Goal: Information Seeking & Learning: Compare options

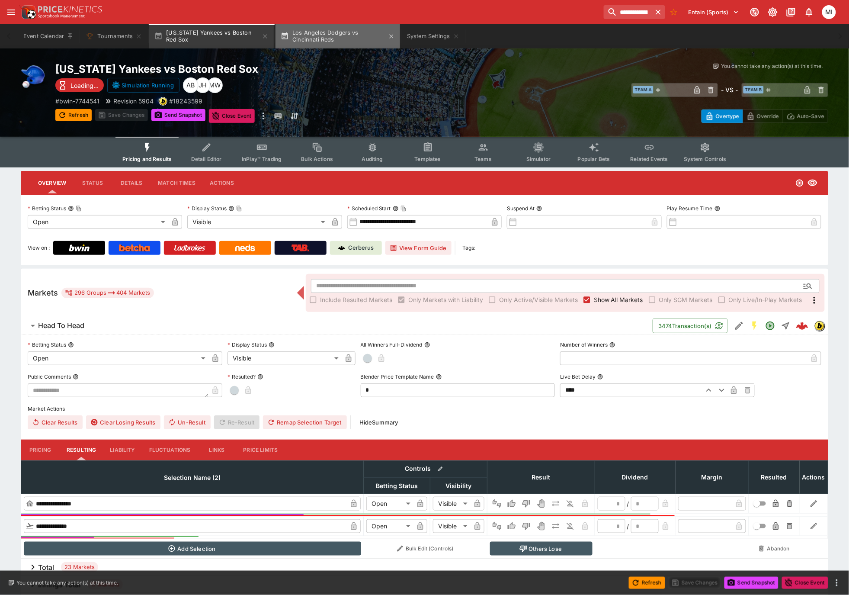
click at [344, 31] on button "Los Angeles Dodgers vs Cincinnati Reds" at bounding box center [338, 36] width 125 height 24
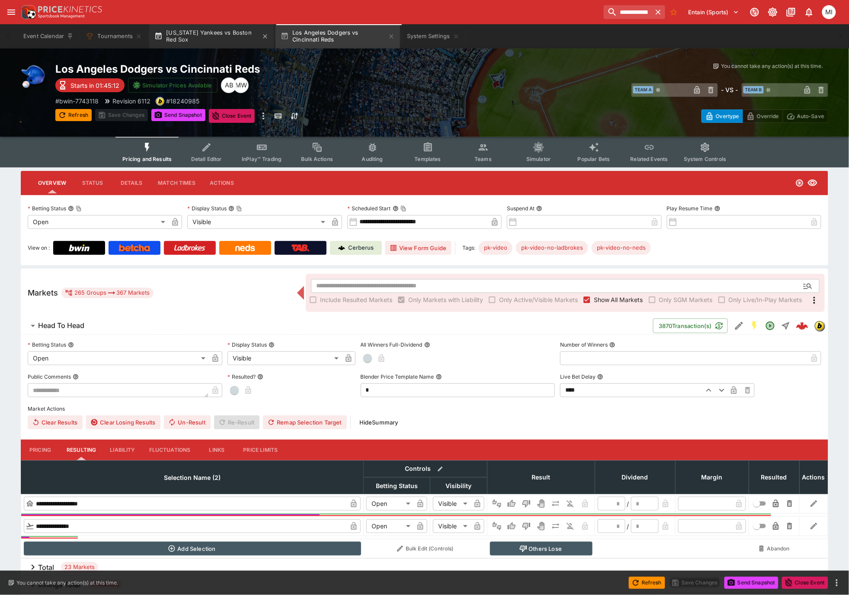
click at [208, 35] on button "New York Yankees vs Boston Red Sox" at bounding box center [211, 36] width 125 height 24
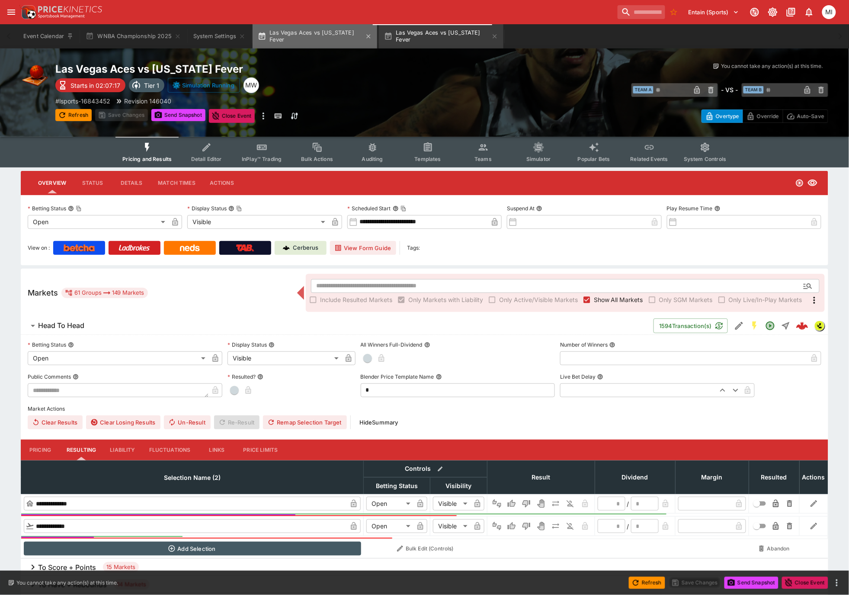
click at [324, 38] on button "Las Vegas Aces vs Indiana Fever" at bounding box center [315, 36] width 125 height 24
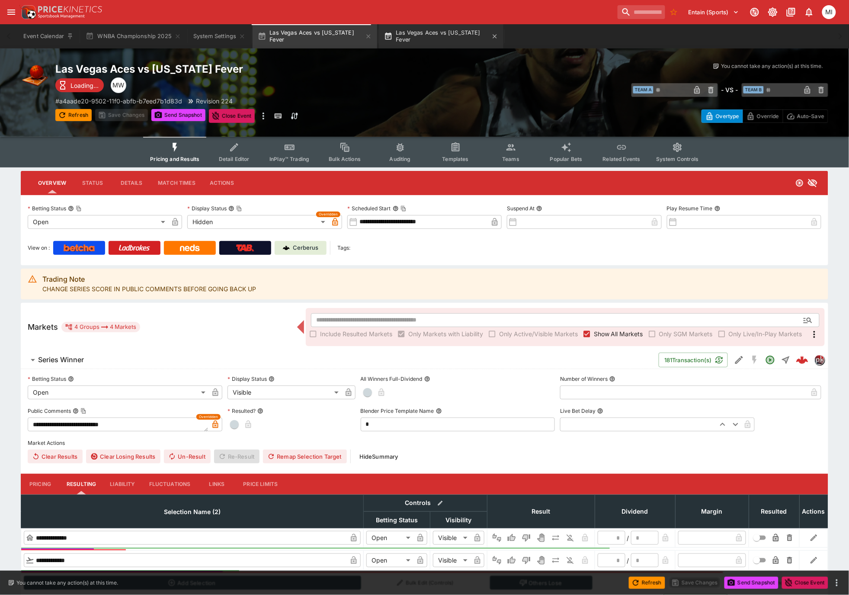
click at [416, 37] on button "Las Vegas Aces vs Indiana Fever" at bounding box center [441, 36] width 125 height 24
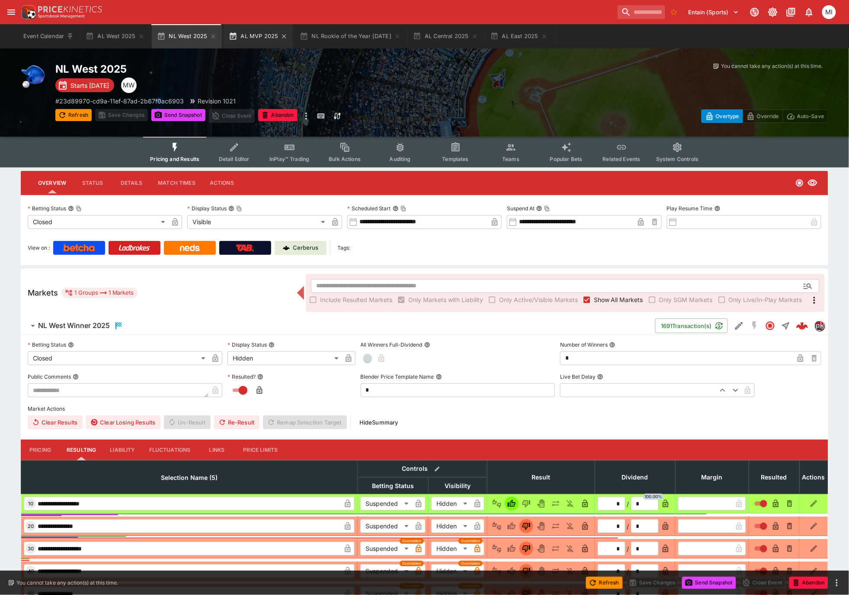
click at [245, 35] on button "AL MVP 2025" at bounding box center [258, 36] width 69 height 24
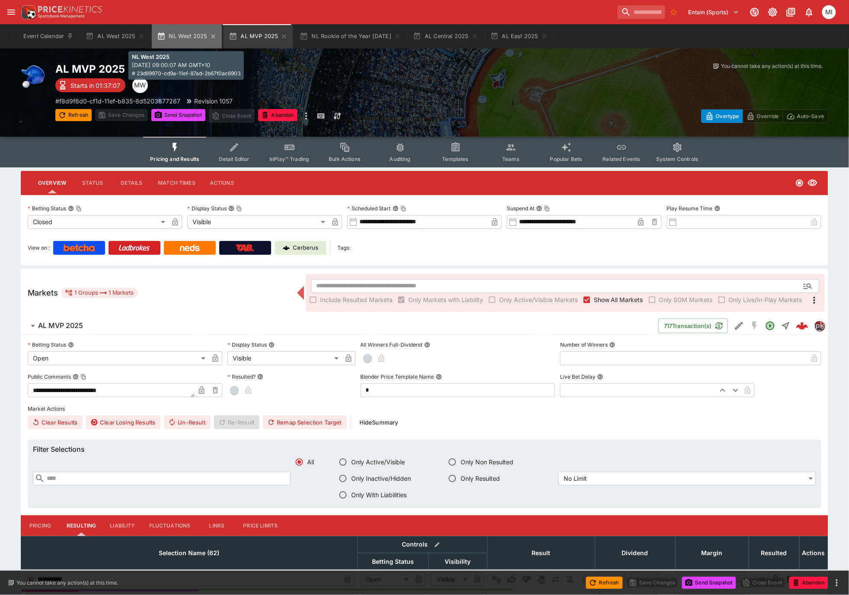
click at [187, 38] on button "NL West 2025" at bounding box center [187, 36] width 70 height 24
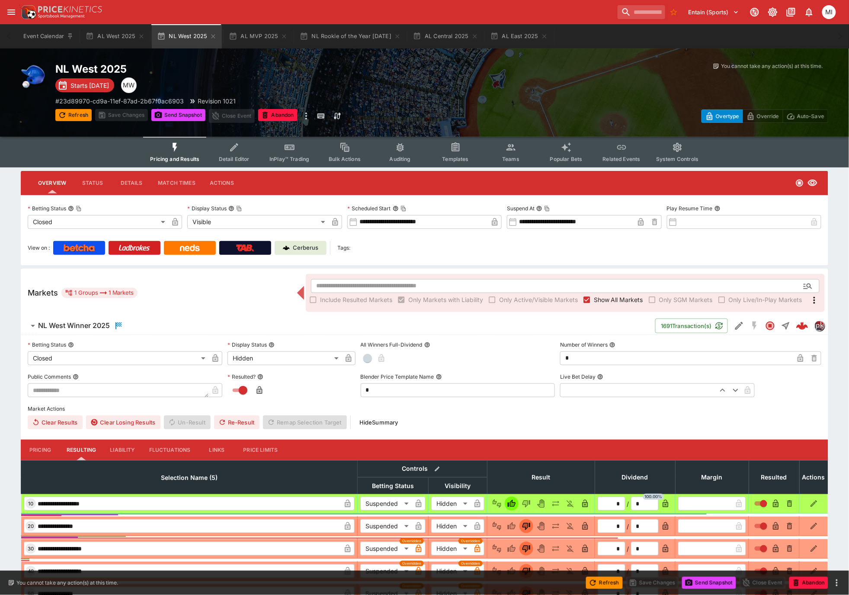
click at [600, 298] on span "Show All Markets" at bounding box center [618, 299] width 49 height 9
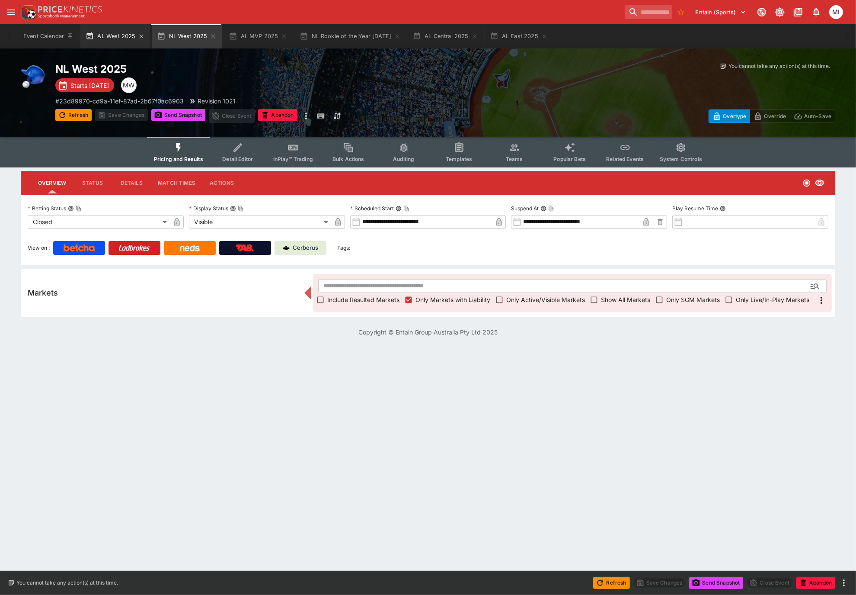
click at [212, 36] on icon "button" at bounding box center [214, 36] width 4 height 4
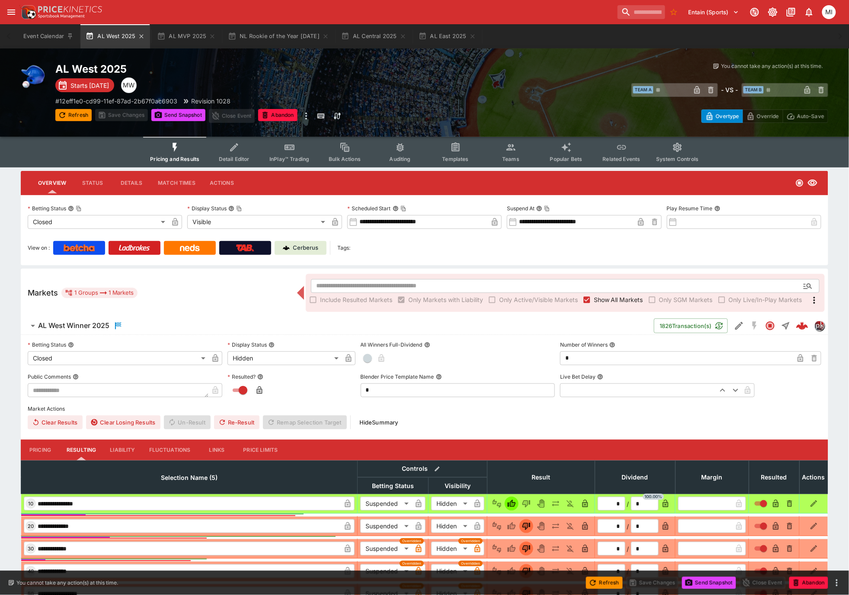
click at [115, 39] on button "AL West 2025" at bounding box center [115, 36] width 70 height 24
click at [595, 296] on span "Show All Markets" at bounding box center [618, 299] width 49 height 9
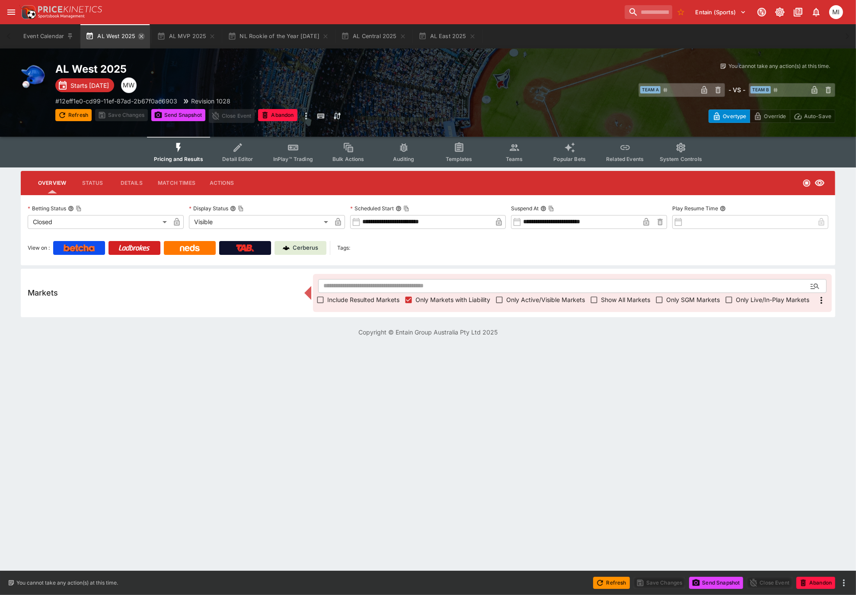
click at [142, 35] on icon "button" at bounding box center [141, 36] width 7 height 7
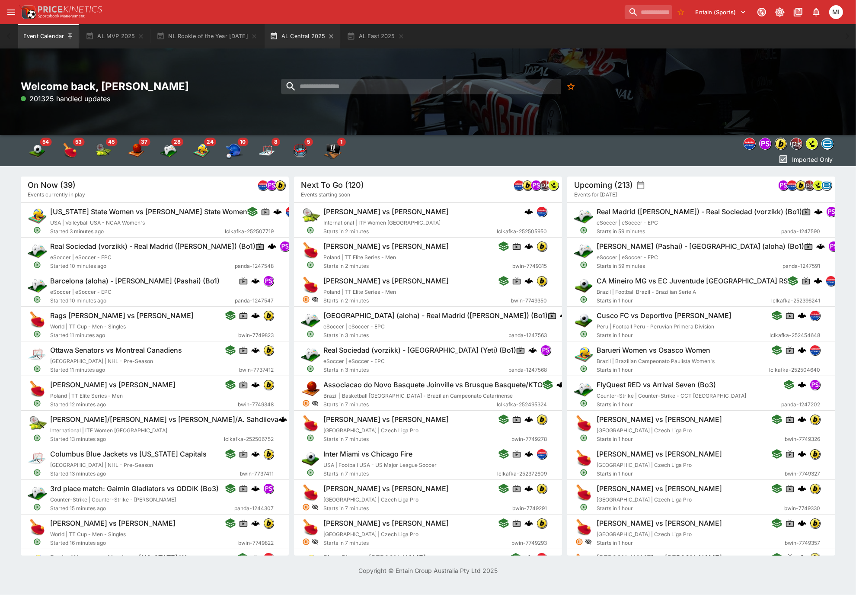
click at [283, 38] on button "AL Central 2025" at bounding box center [303, 36] width 76 height 24
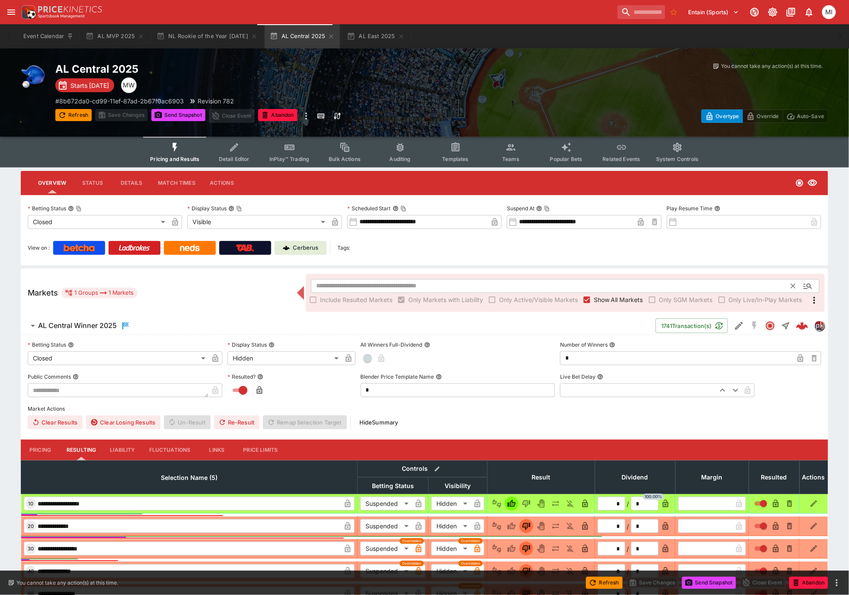
click at [604, 297] on span "Show All Markets" at bounding box center [618, 299] width 49 height 9
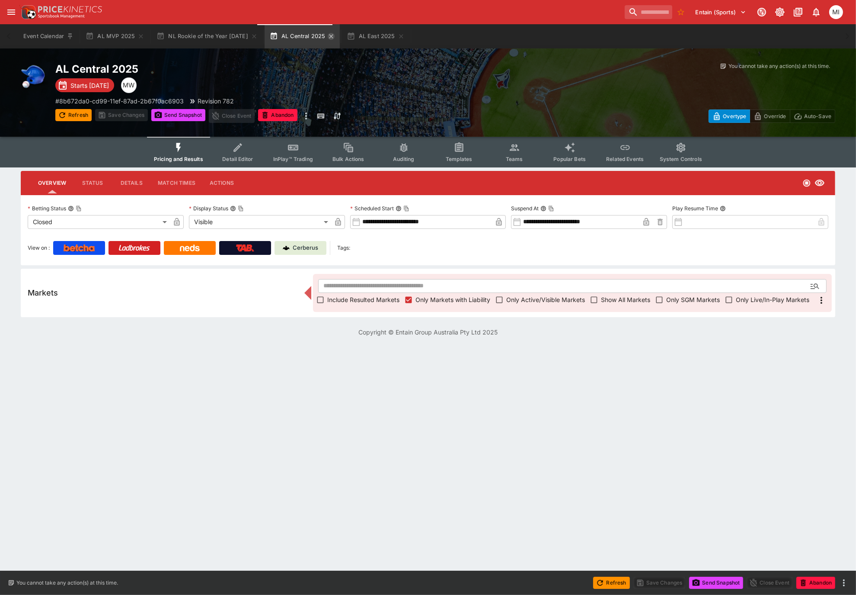
click at [328, 36] on icon "button" at bounding box center [331, 36] width 7 height 7
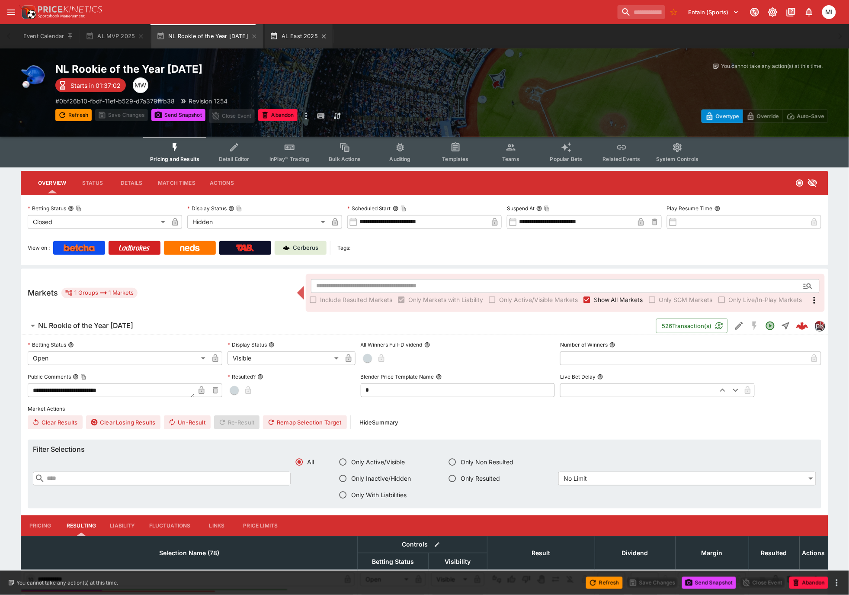
click at [280, 36] on button "AL East 2025" at bounding box center [299, 36] width 68 height 24
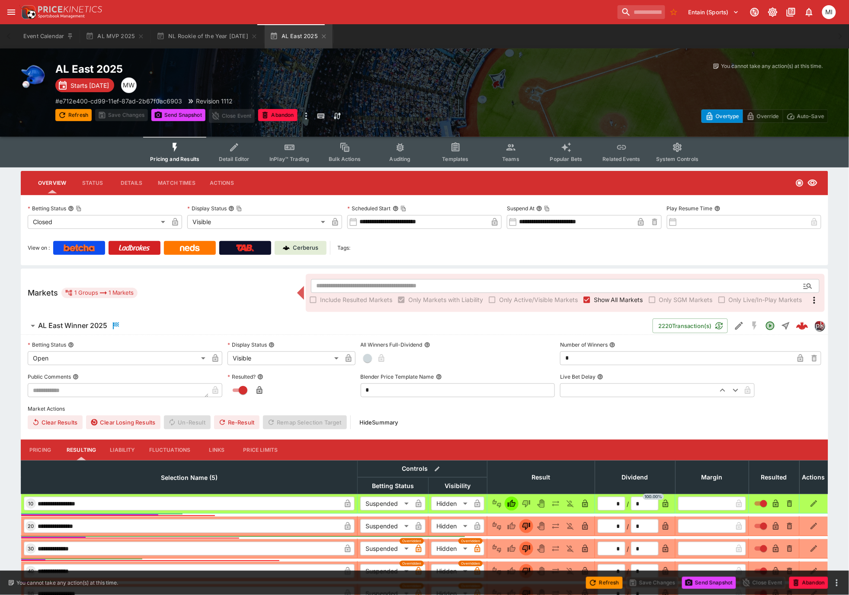
click at [600, 295] on span "Show All Markets" at bounding box center [618, 299] width 49 height 9
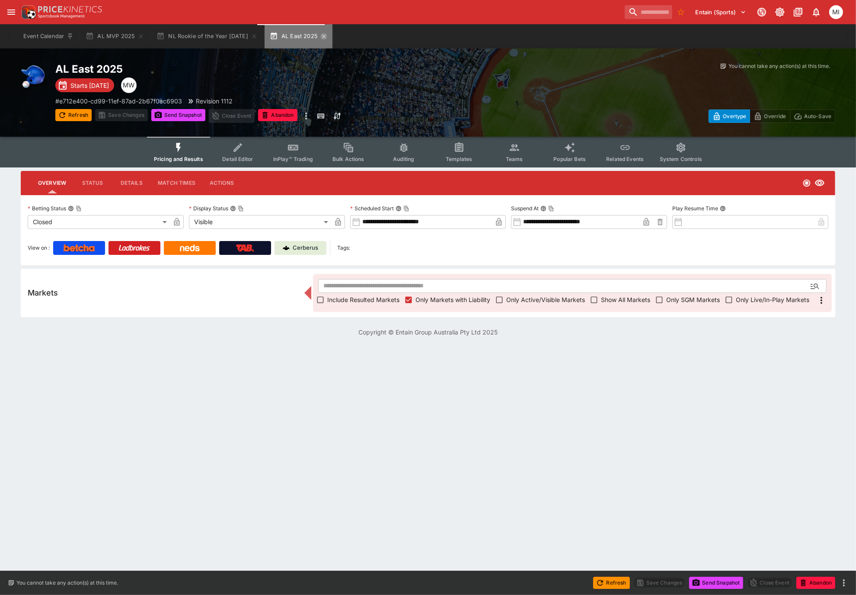
click at [321, 34] on icon "button" at bounding box center [324, 36] width 7 height 7
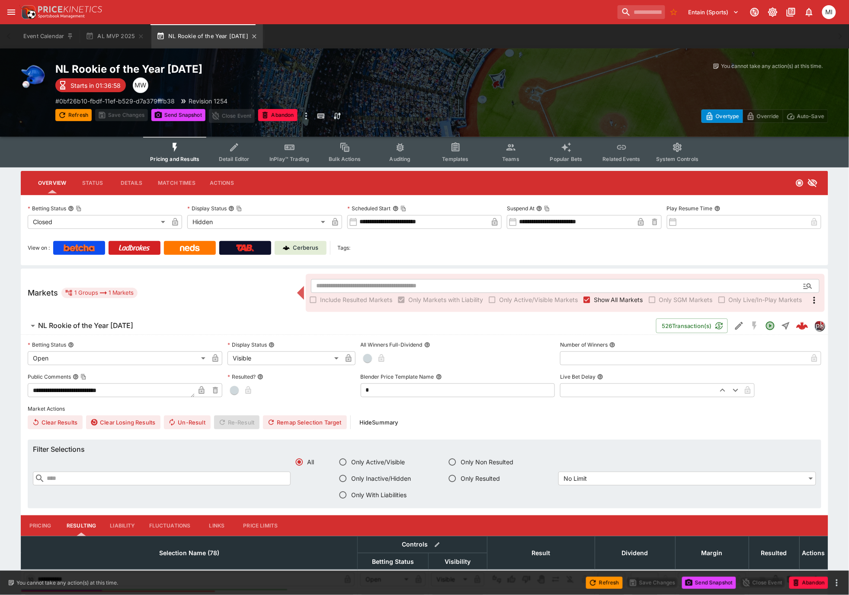
click at [198, 35] on button "NL Rookie of the Year 2025" at bounding box center [207, 36] width 112 height 24
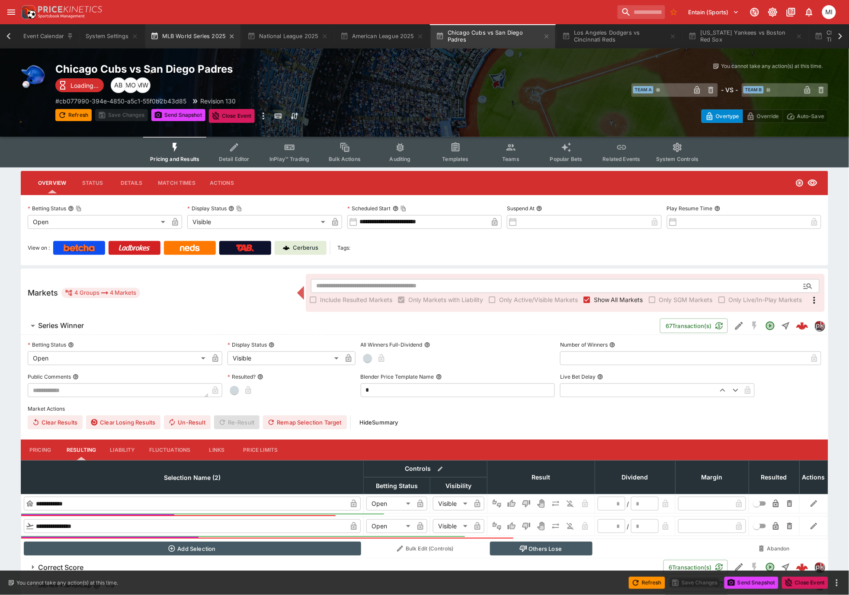
scroll to position [0, 100]
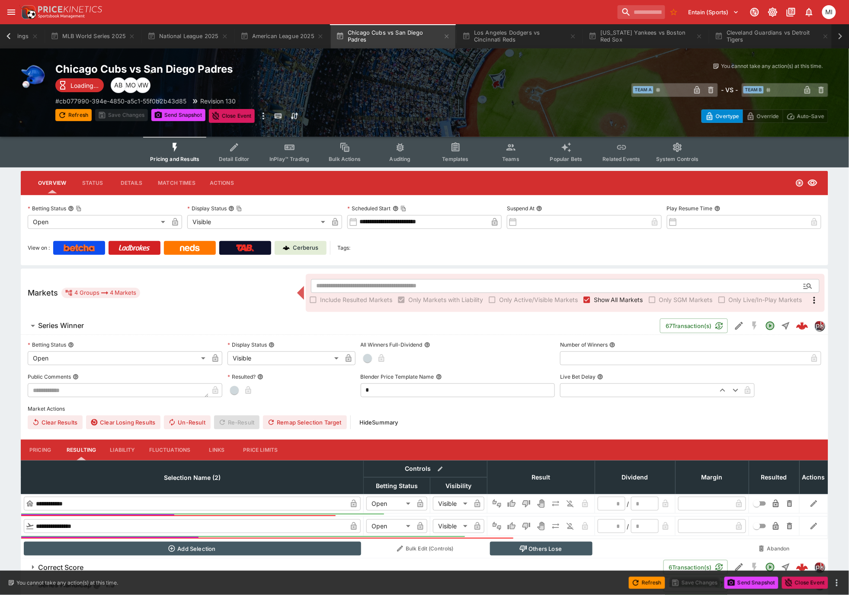
click at [839, 33] on icon at bounding box center [841, 36] width 4 height 6
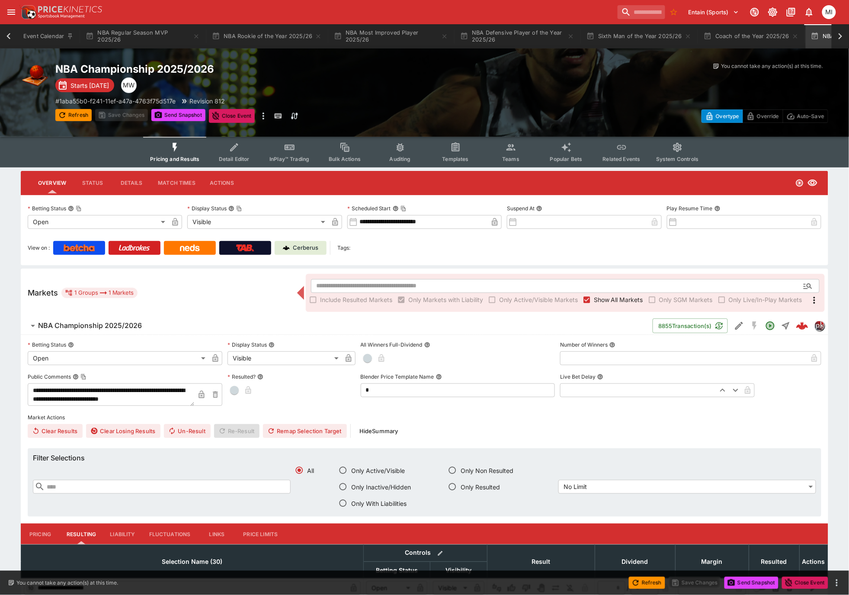
scroll to position [0, 89]
